Goal: Transaction & Acquisition: Obtain resource

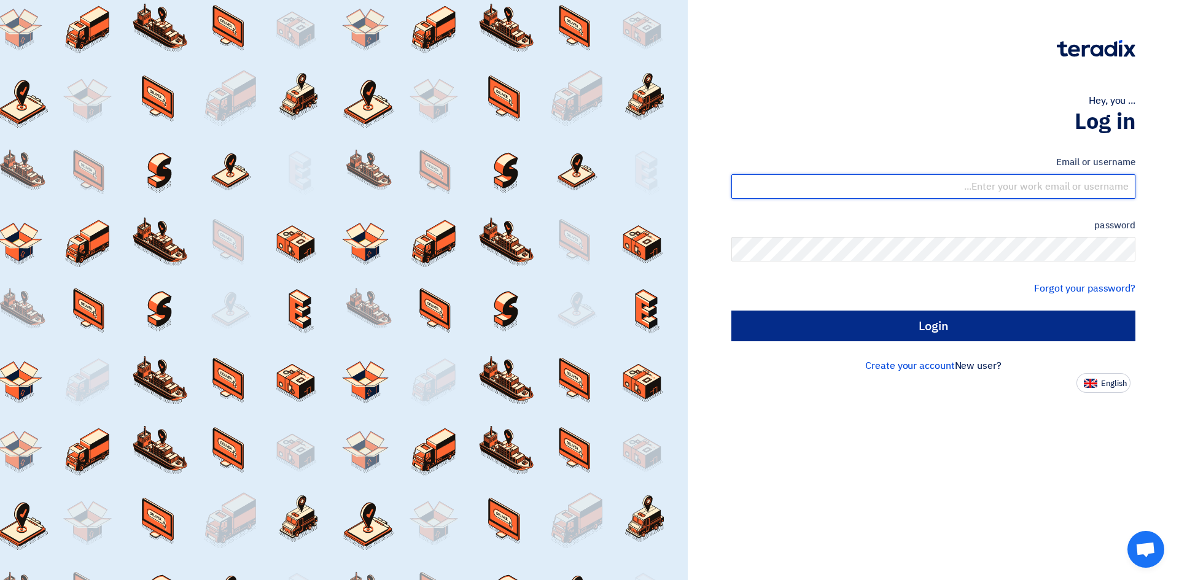
type input "[EMAIL_ADDRESS][PERSON_NAME][DOMAIN_NAME]"
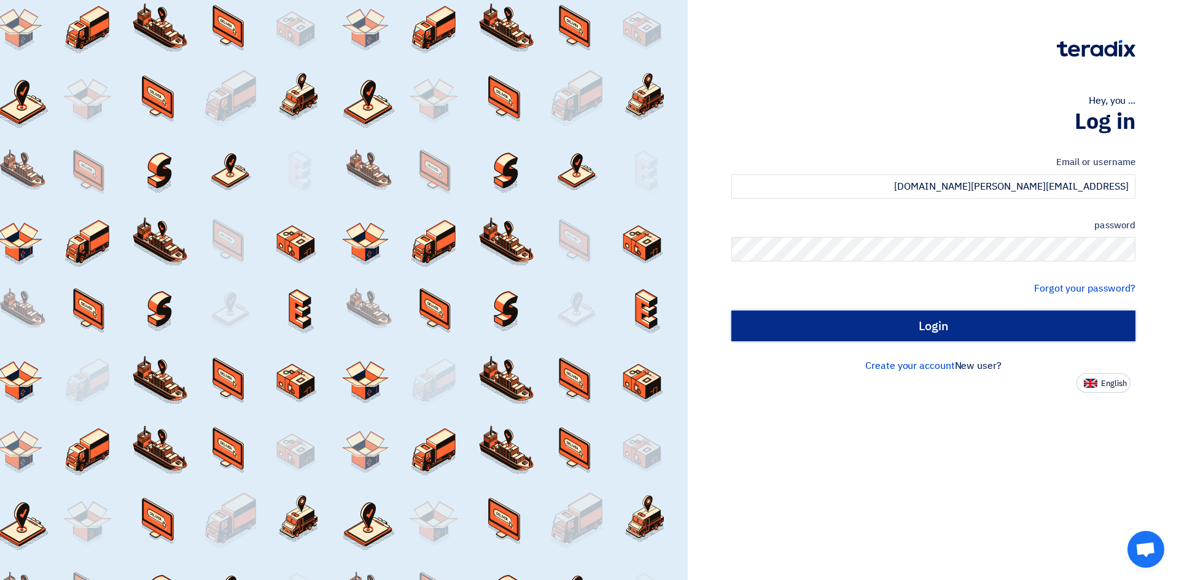
click at [946, 332] on input "Login" at bounding box center [933, 326] width 404 height 31
type input "Sign in"
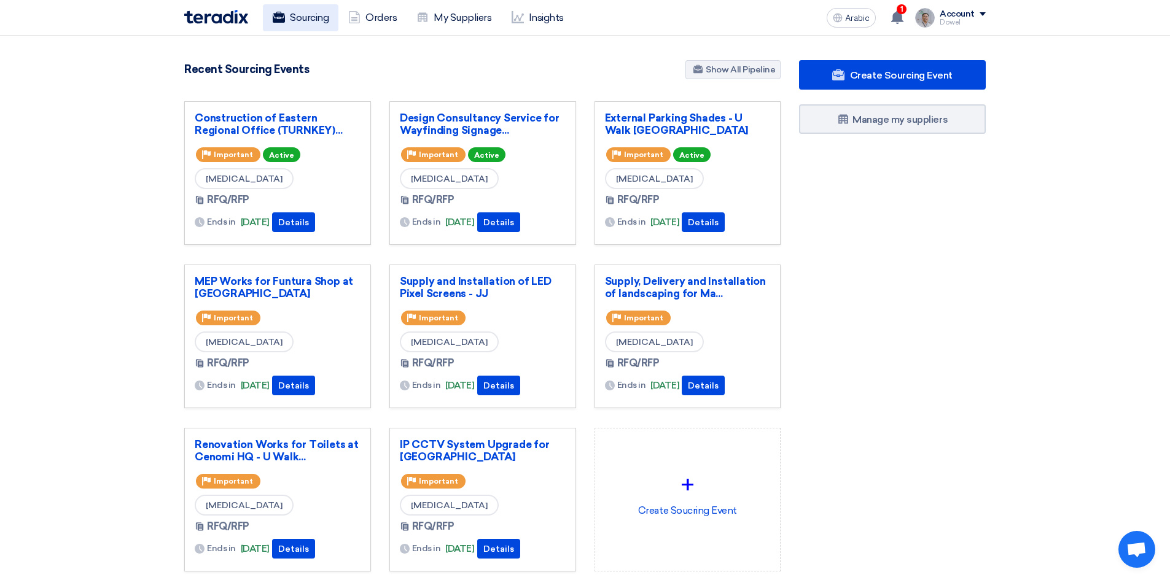
click at [311, 20] on font "Sourcing" at bounding box center [309, 18] width 39 height 12
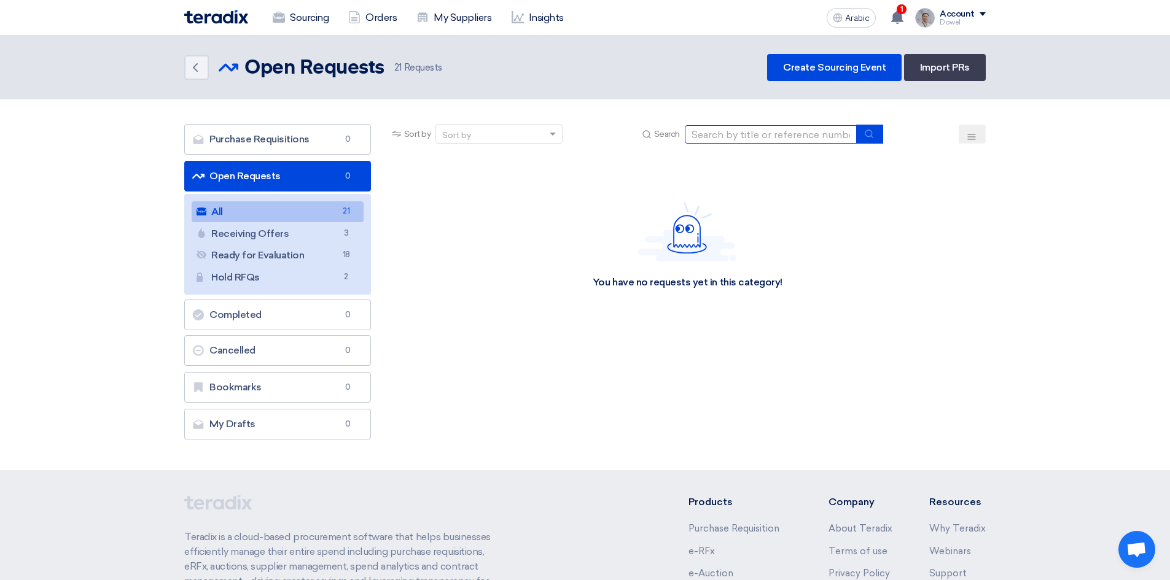
click at [774, 139] on input at bounding box center [771, 134] width 172 height 18
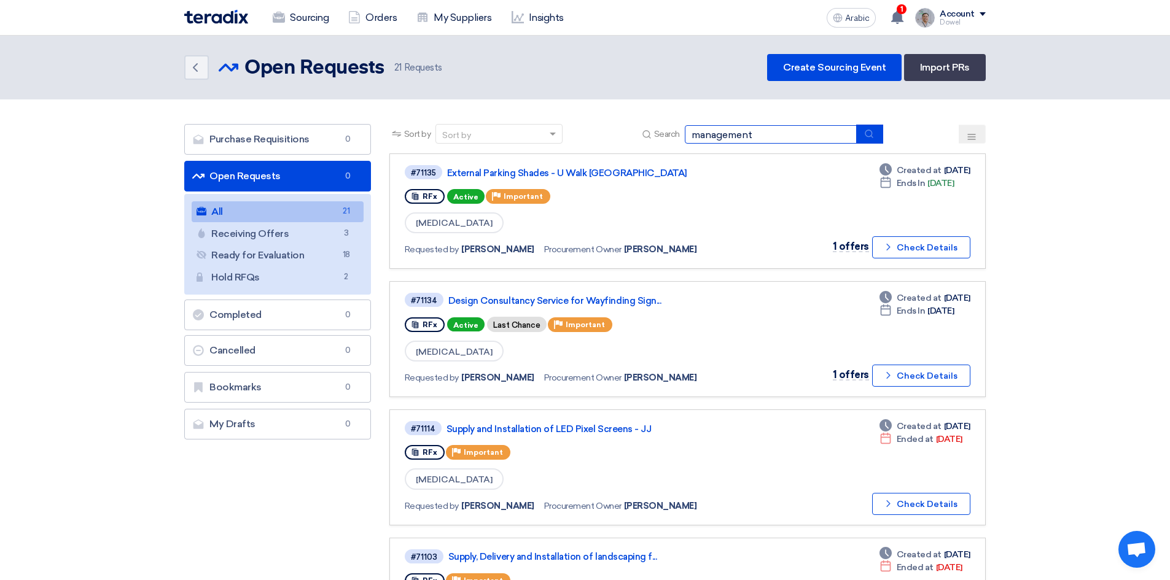
type input "management"
click at [863, 134] on button "submit" at bounding box center [869, 134] width 27 height 19
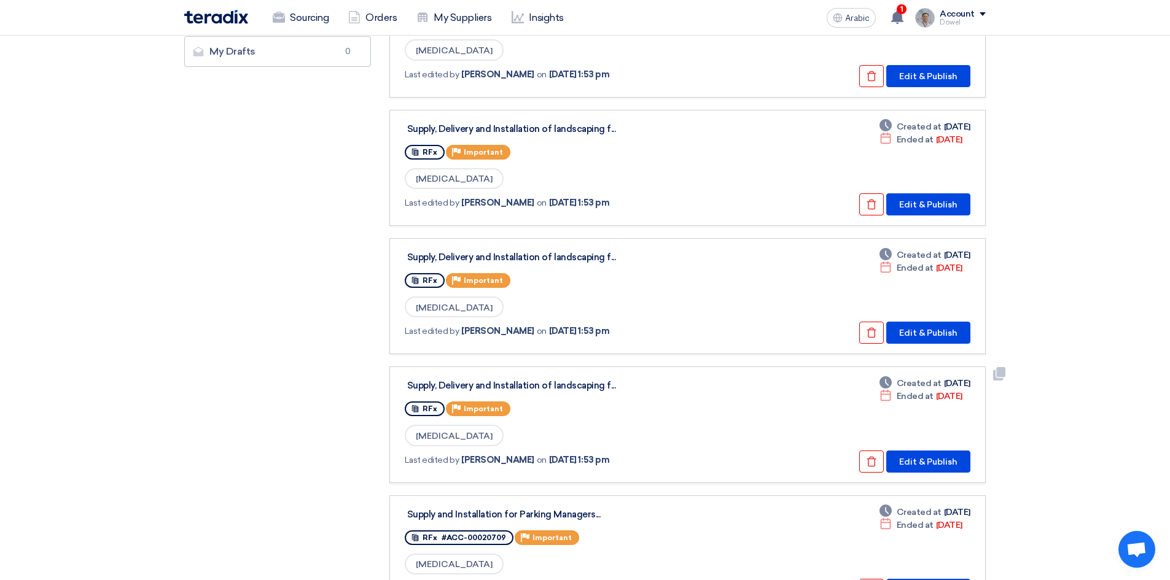
scroll to position [491, 0]
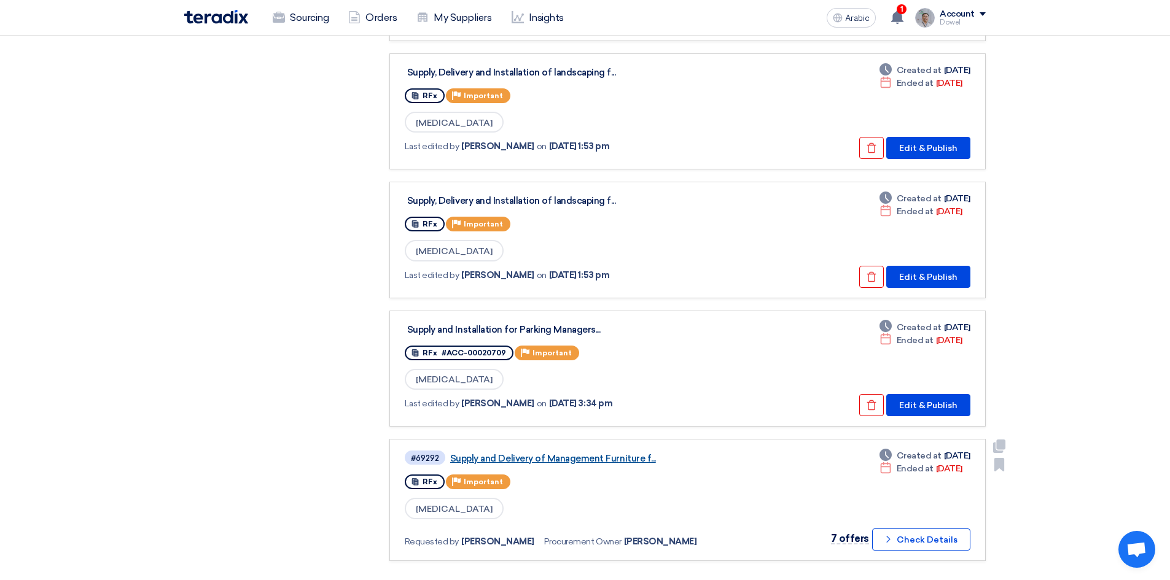
click at [594, 457] on font "Supply and Delivery of Management Furniture f..." at bounding box center [553, 458] width 206 height 11
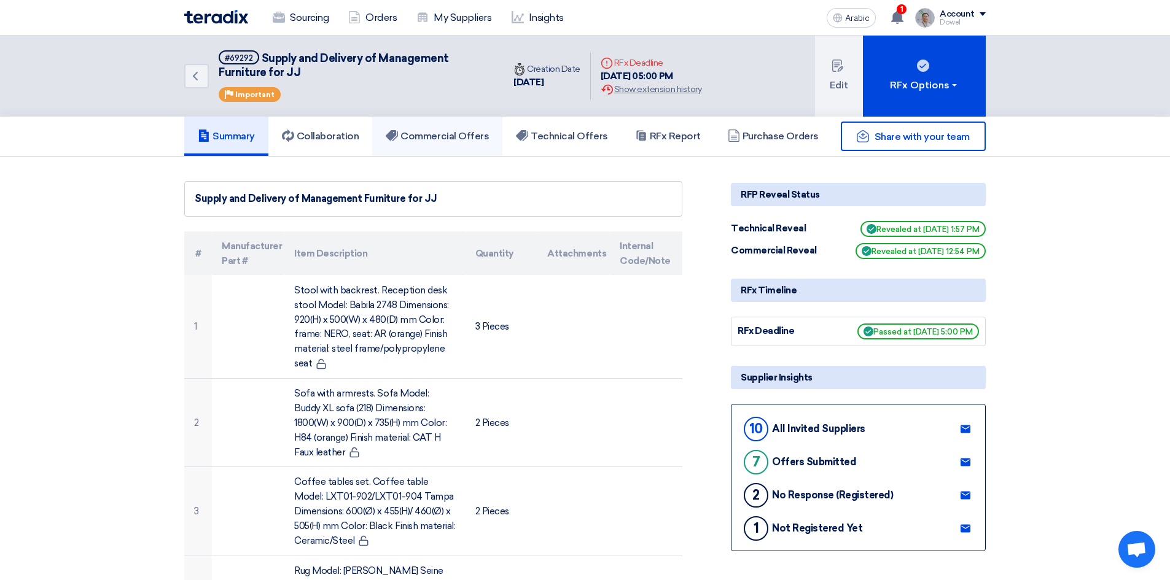
click at [463, 144] on link "Commercial Offers" at bounding box center [437, 136] width 130 height 39
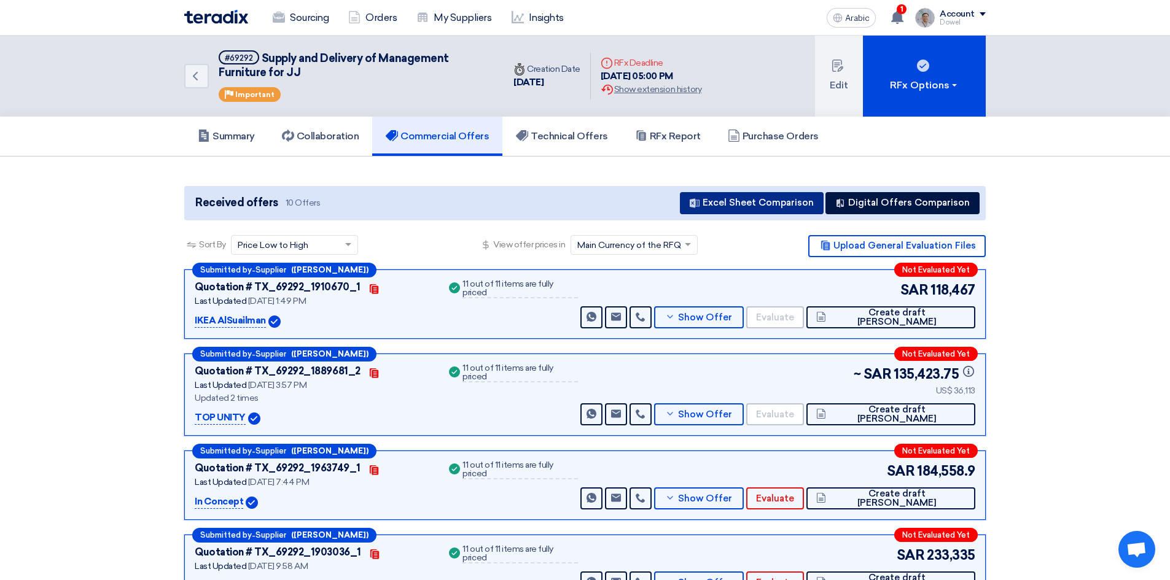
click at [753, 199] on font "Excel Sheet Comparison" at bounding box center [757, 202] width 111 height 11
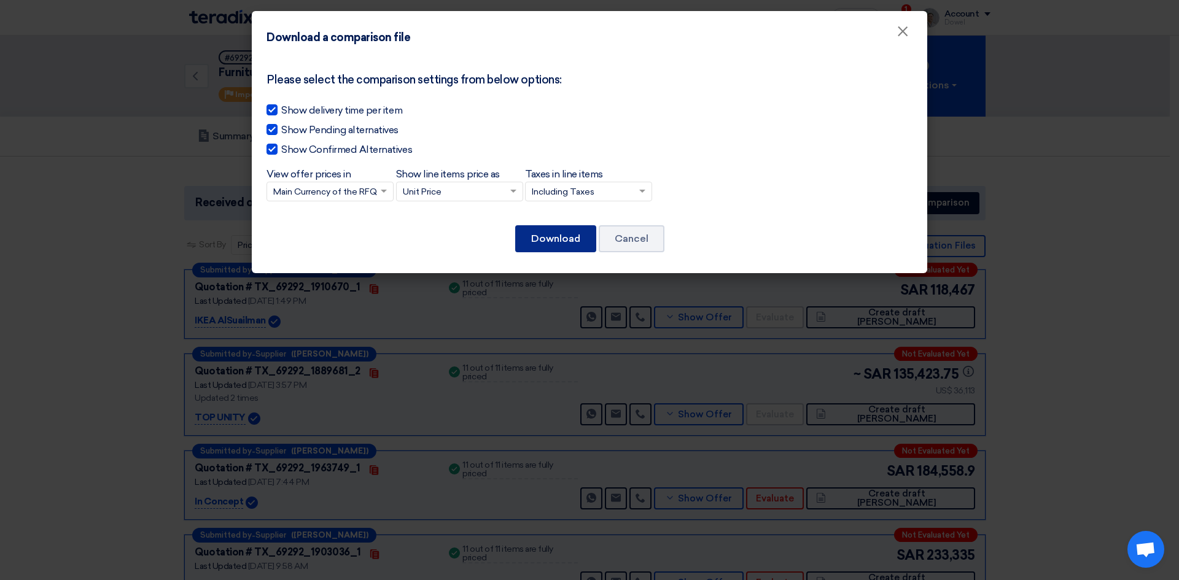
click at [572, 241] on font "Download" at bounding box center [555, 239] width 49 height 12
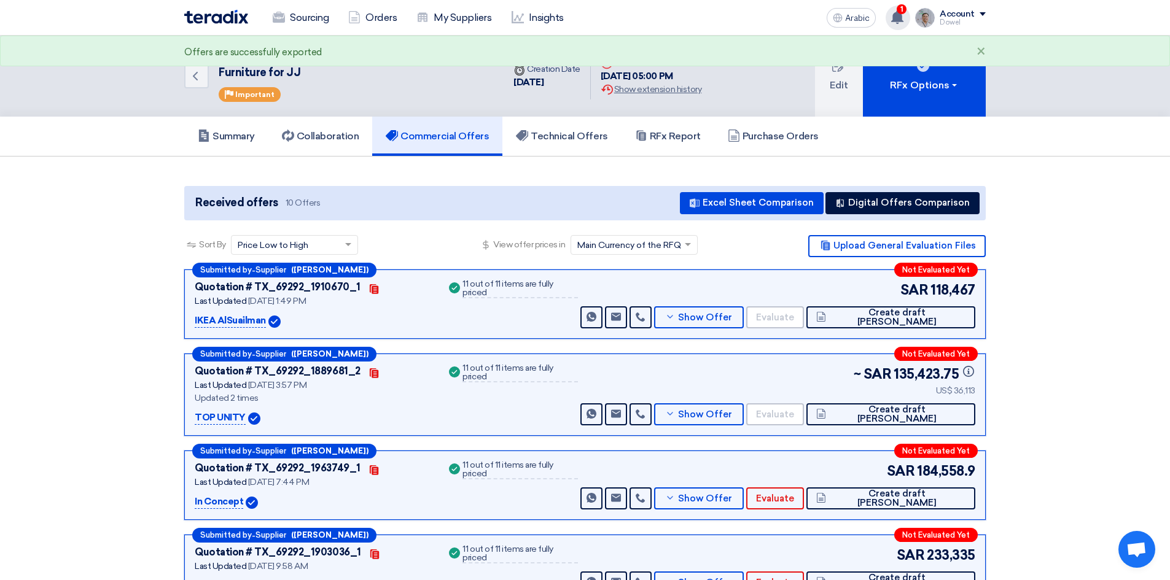
click at [898, 15] on use at bounding box center [897, 17] width 12 height 14
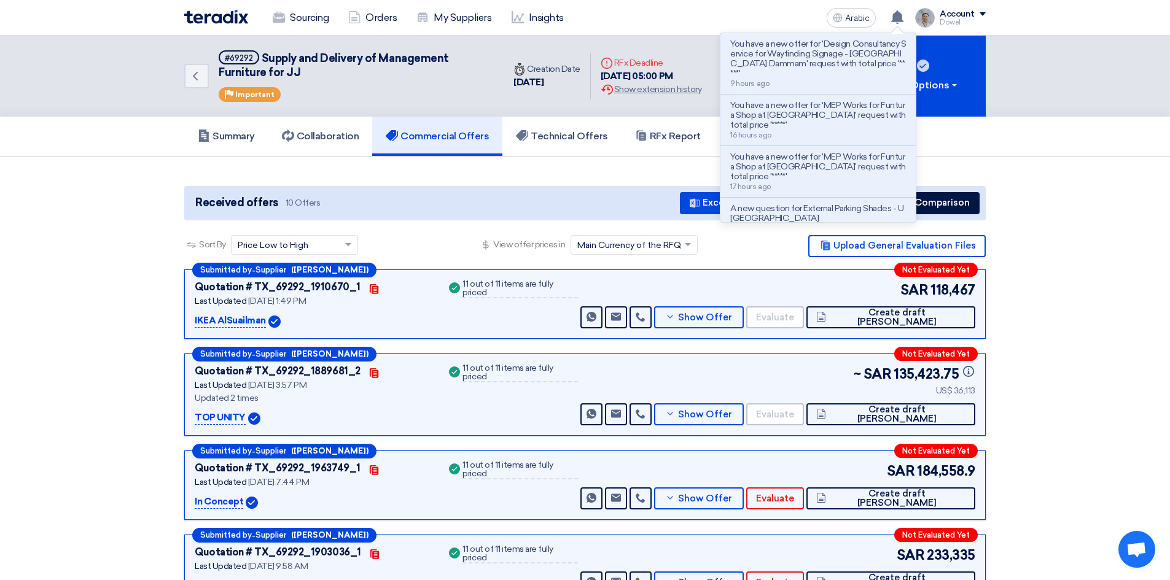
click at [638, 14] on div "Sourcing Orders My Suppliers Insights" at bounding box center [424, 17] width 481 height 27
